Goal: Transaction & Acquisition: Purchase product/service

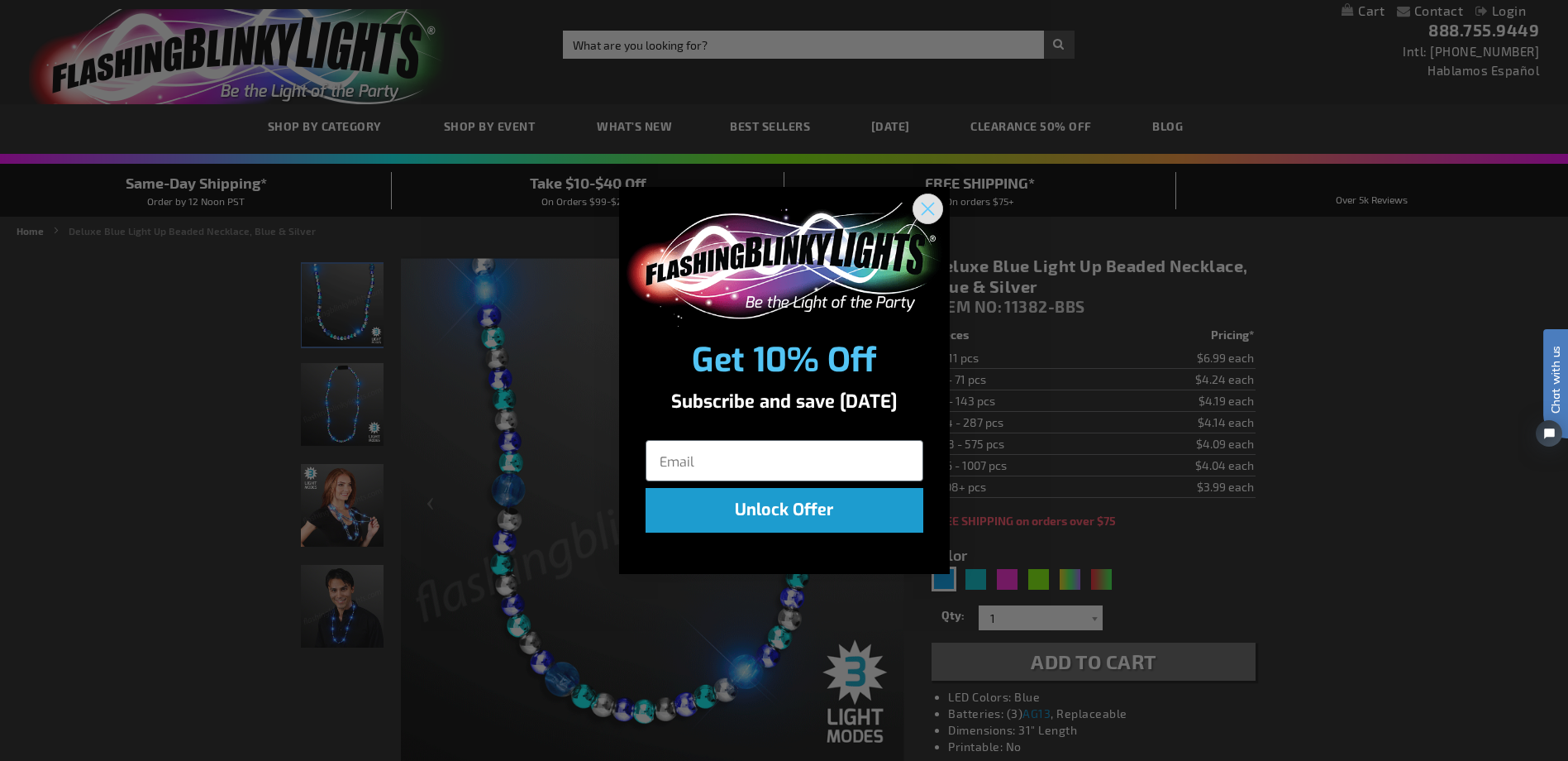
click at [928, 214] on circle "Close dialog" at bounding box center [927, 208] width 28 height 28
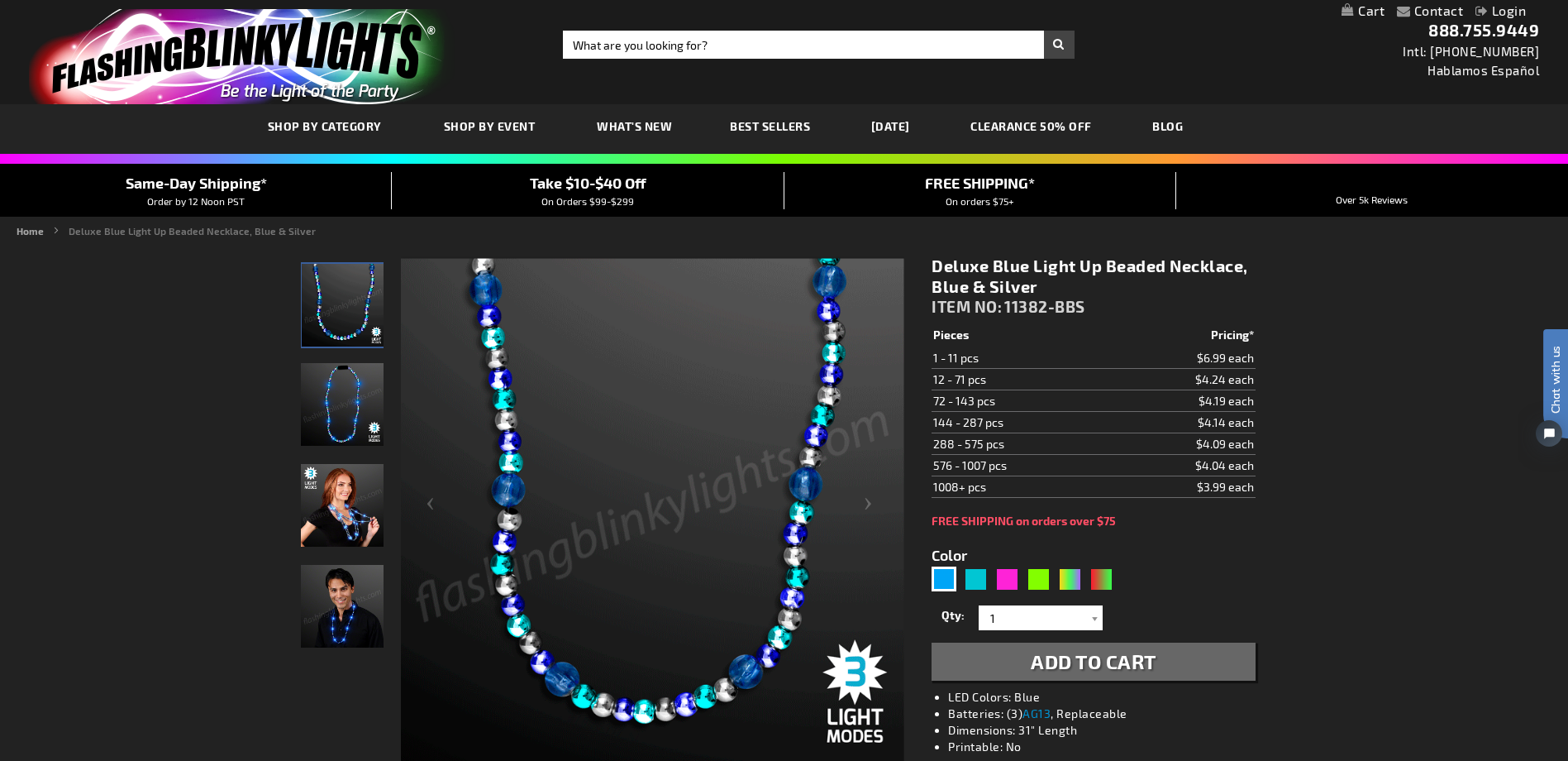
click at [330, 374] on img "Deluxe Blue Light Up Beaded Necklace" at bounding box center [342, 405] width 83 height 83
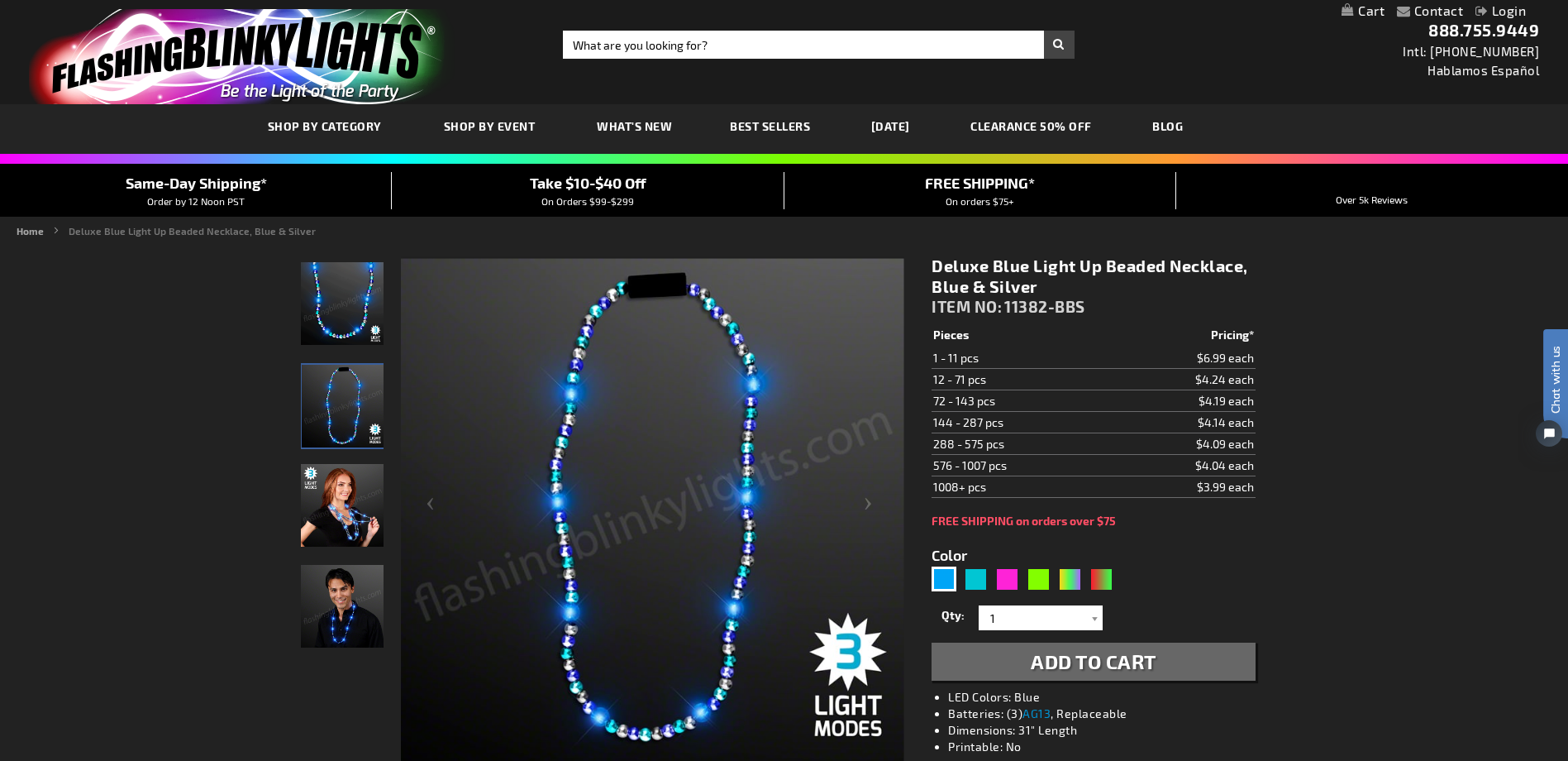
click at [347, 514] on img "Woman wearing Deluxe Blue Light Up Beaded Necklace" at bounding box center [342, 505] width 83 height 83
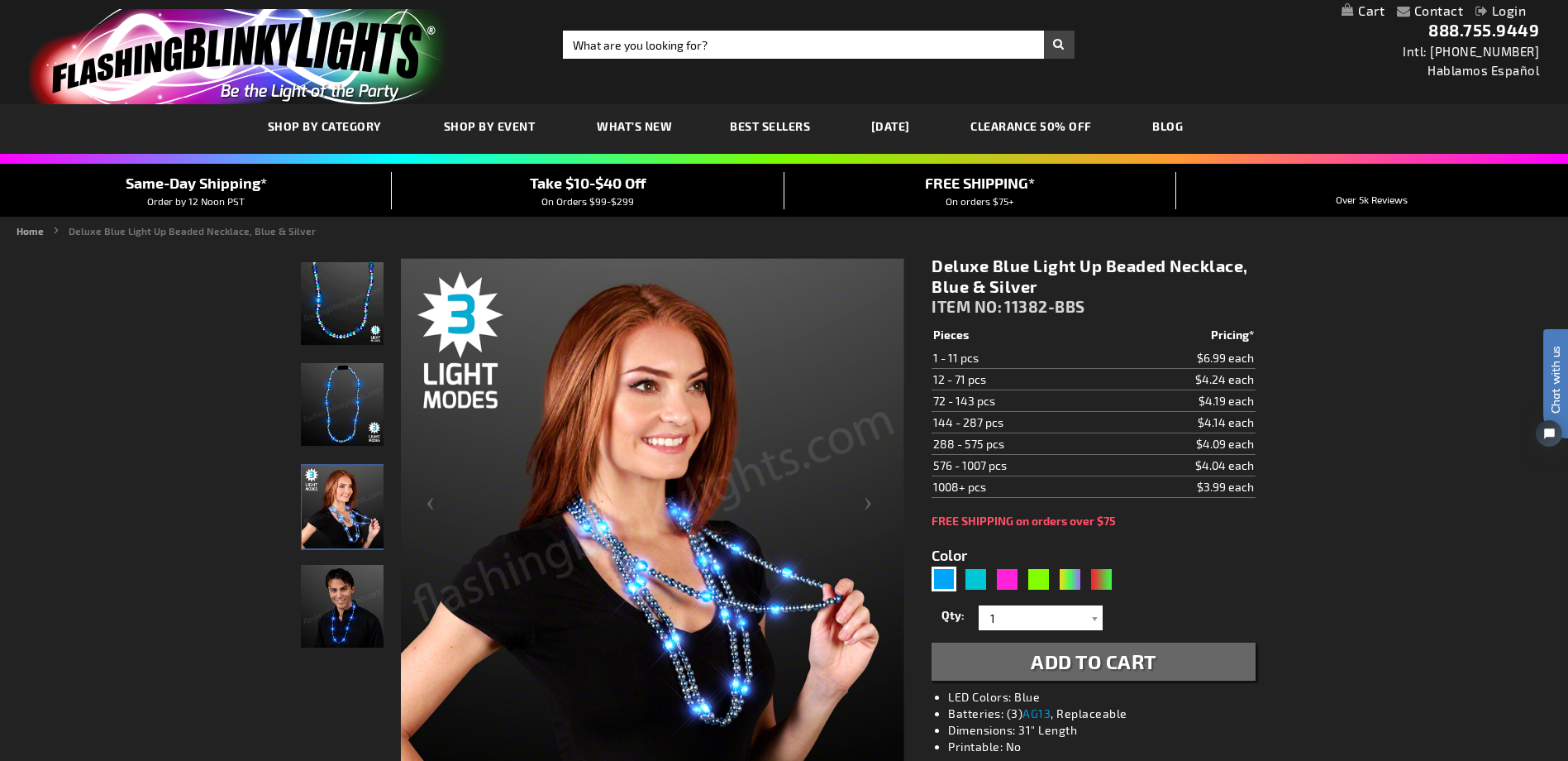
click at [341, 594] on img "Man wearing Deluxe Blue Light Up Beaded Necklace" at bounding box center [342, 606] width 83 height 83
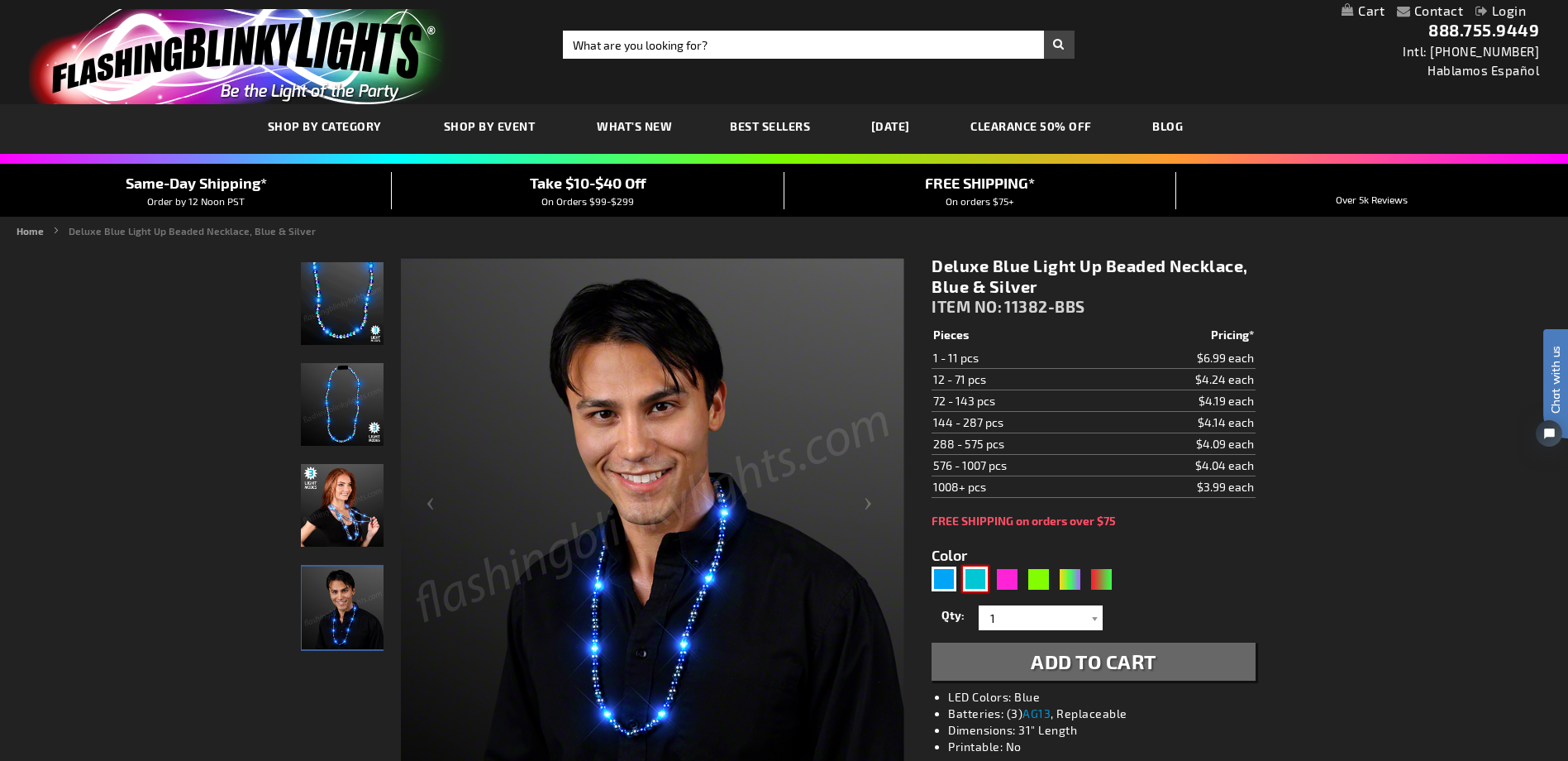
click at [979, 576] on div "Turquoise" at bounding box center [975, 579] width 25 height 25
type input "5653"
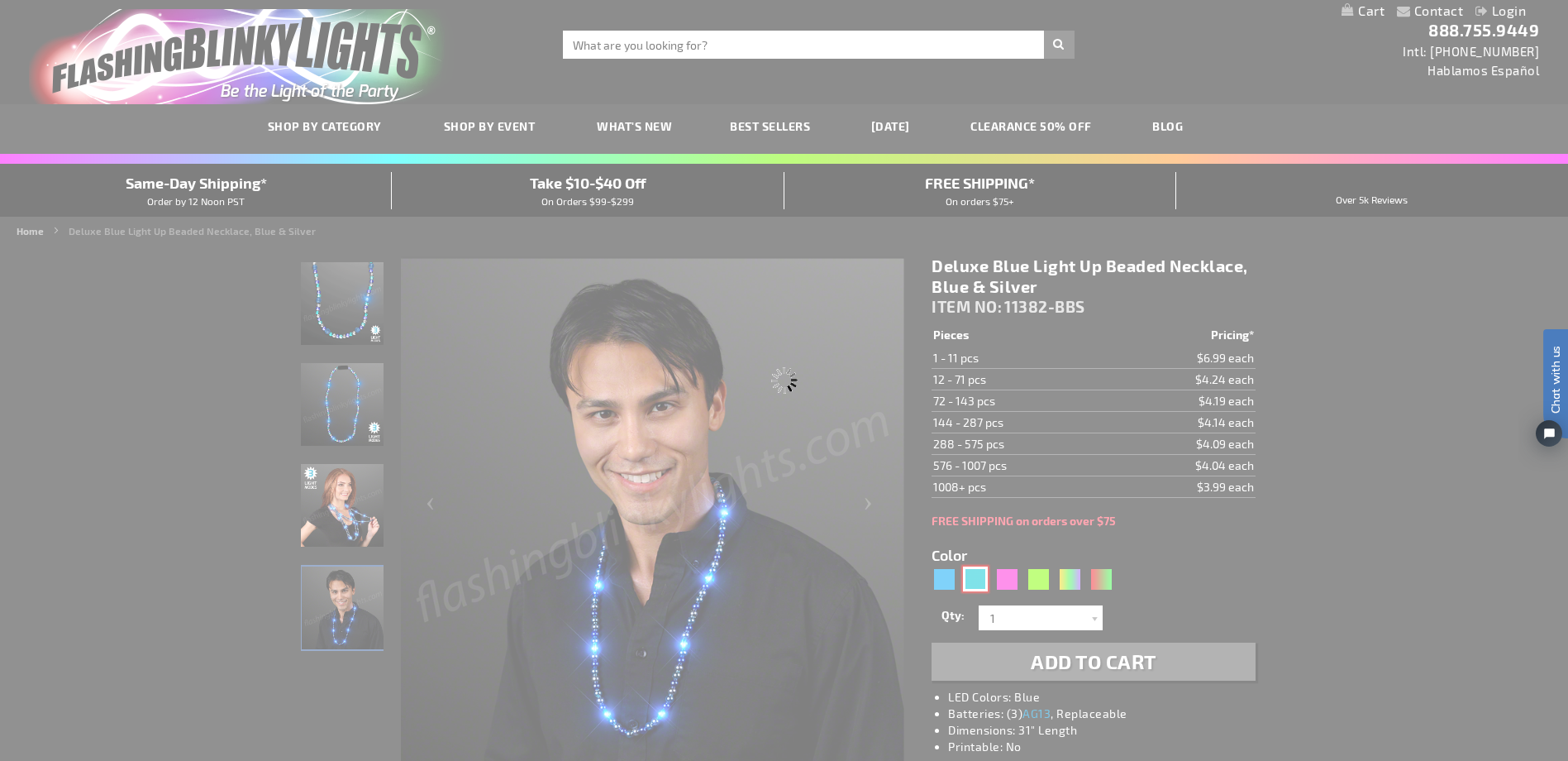
type input "11382-TQP"
type input "Customize - Deluxe Turquoise LED Beaded Necklace, Winter Colors - ITEM NO: 1138…"
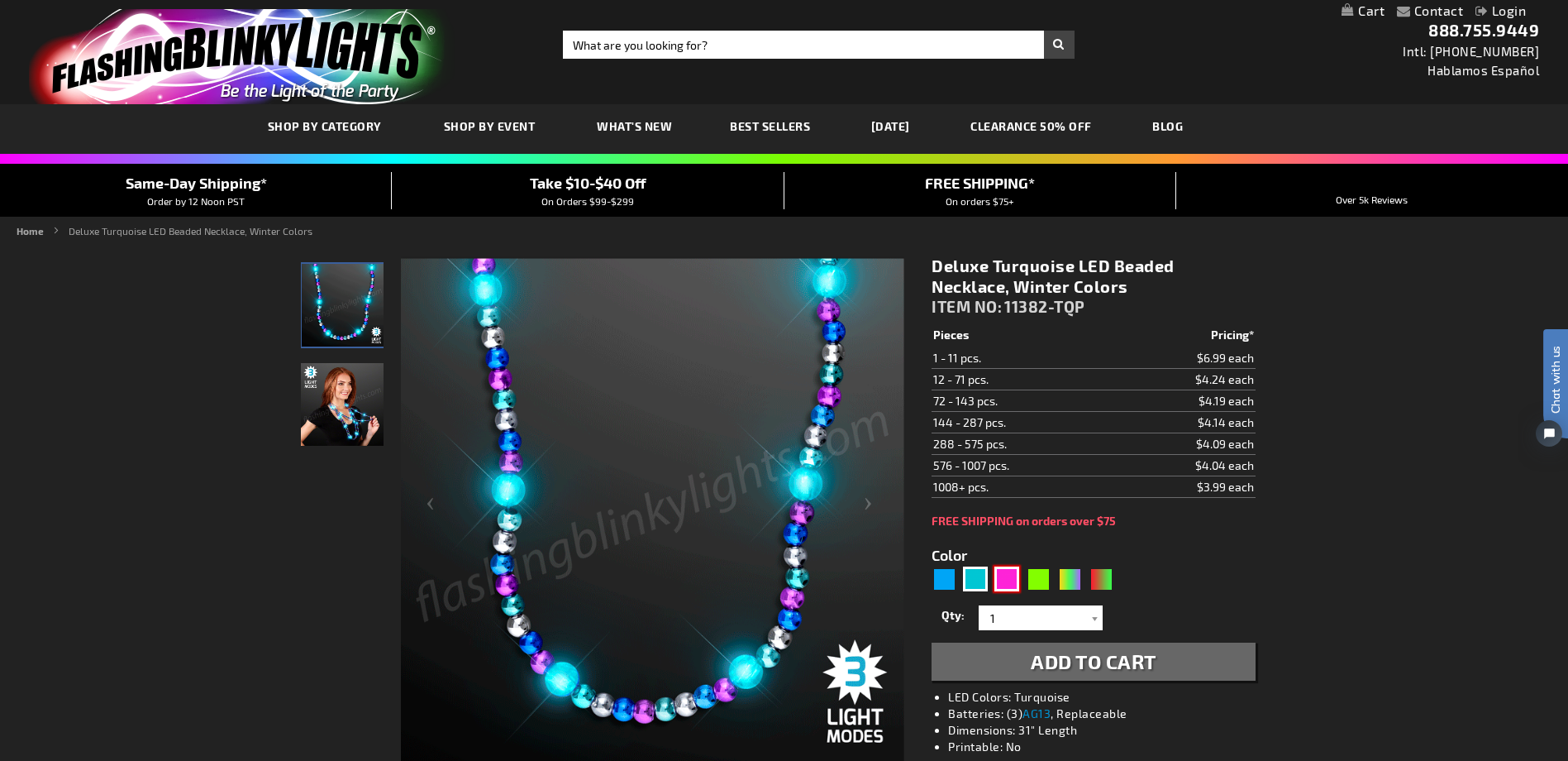
click at [1005, 583] on div "Pink" at bounding box center [1006, 579] width 25 height 25
type input "5639"
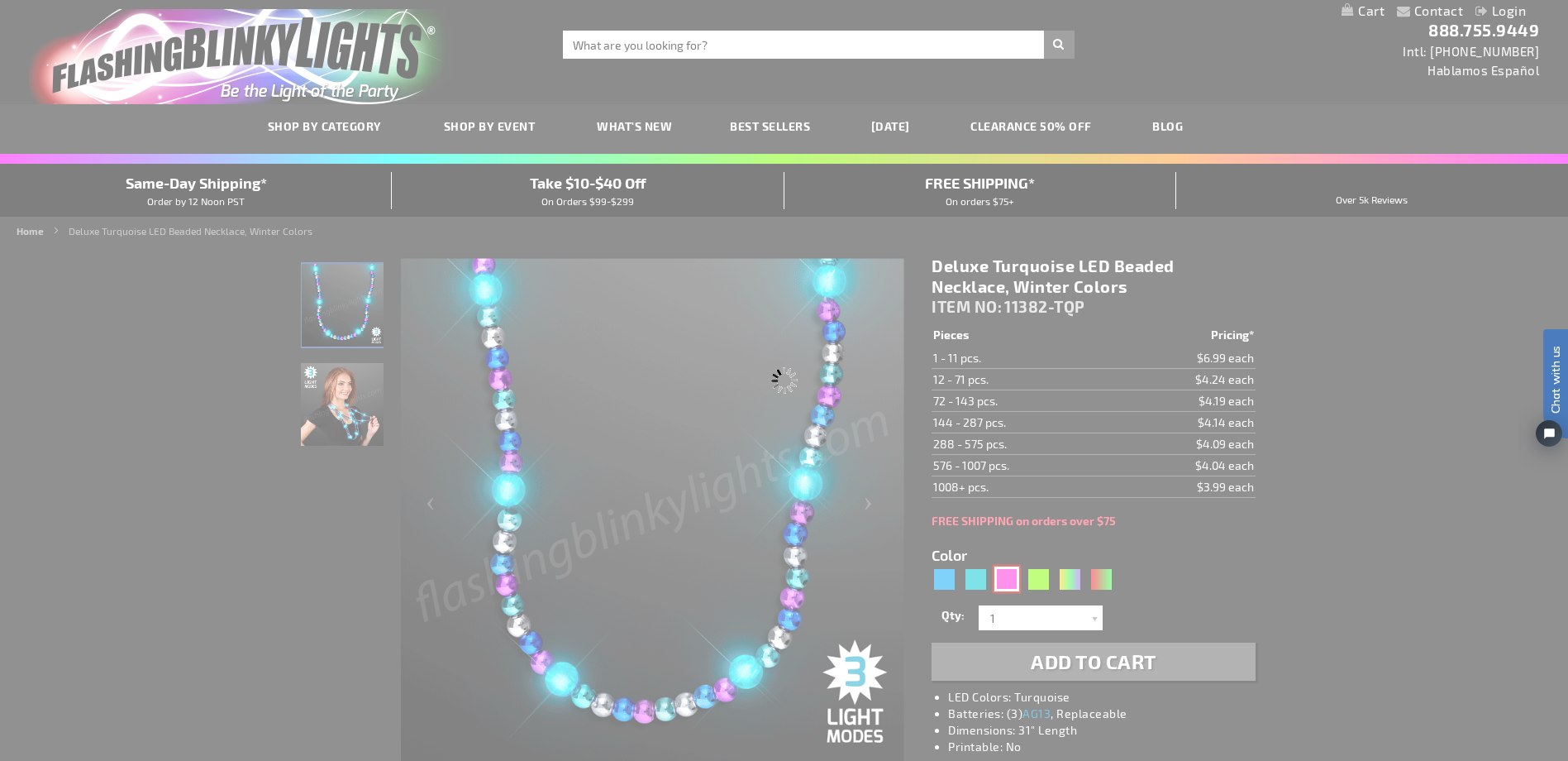
type input "11382-PPS"
type input "Customize - Deluxe LED Beads [MEDICAL_DATA] Necklace, Pink Purple &amp; Silver …"
